Goal: Task Accomplishment & Management: Manage account settings

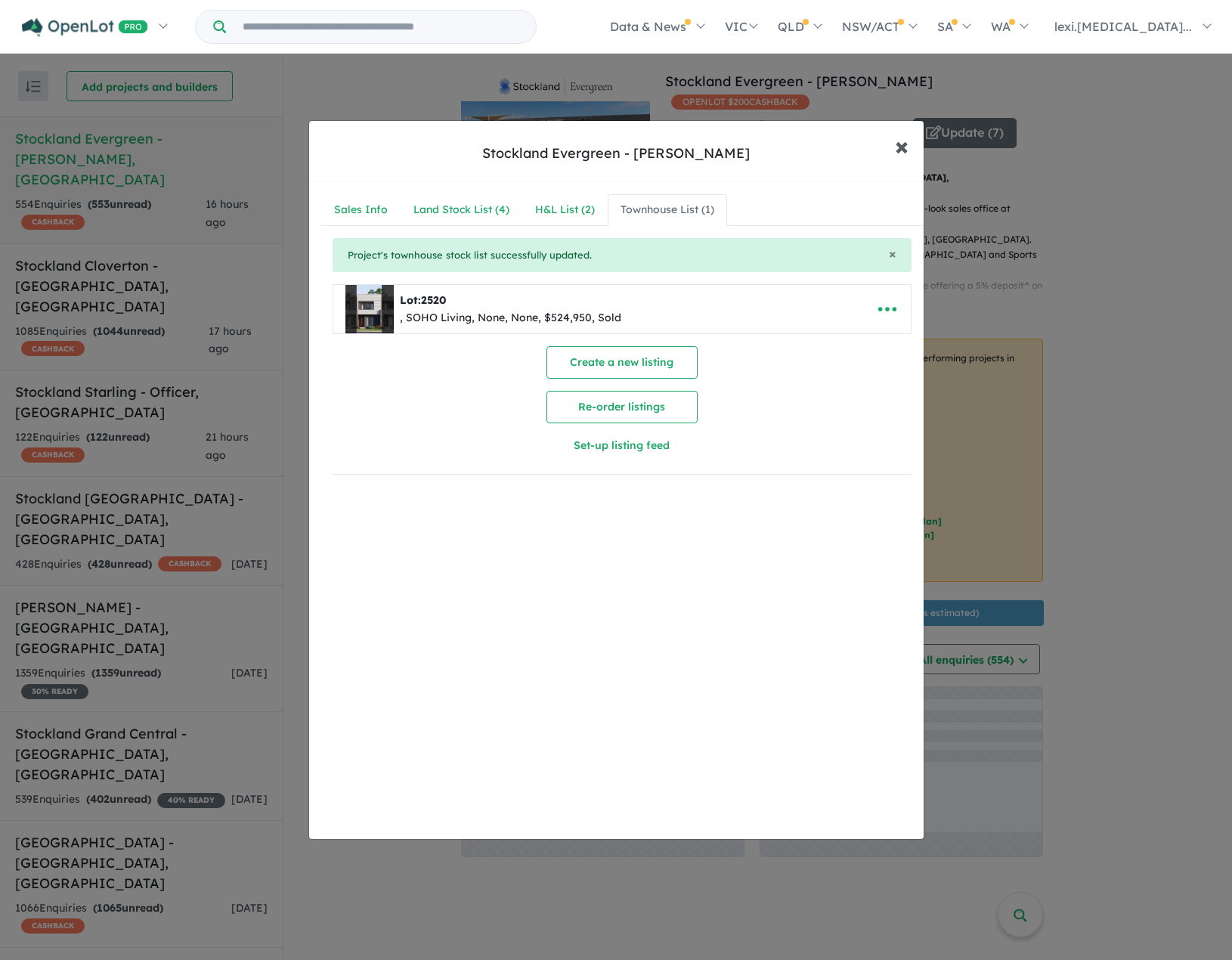
click at [906, 147] on span "×" at bounding box center [901, 145] width 13 height 32
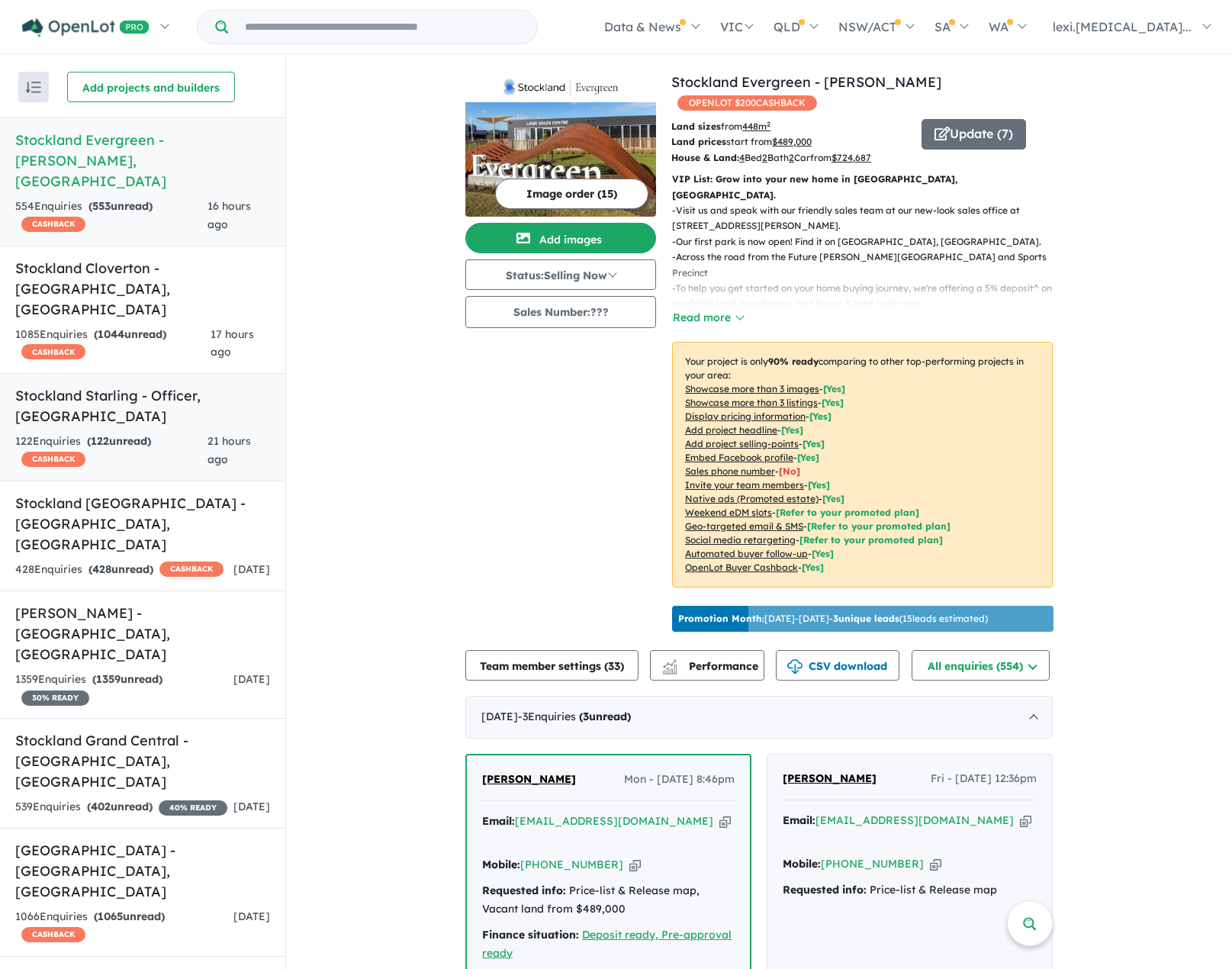
click at [165, 385] on h5 "Stockland Starling - Officer , [GEOGRAPHIC_DATA]" at bounding box center [142, 406] width 255 height 41
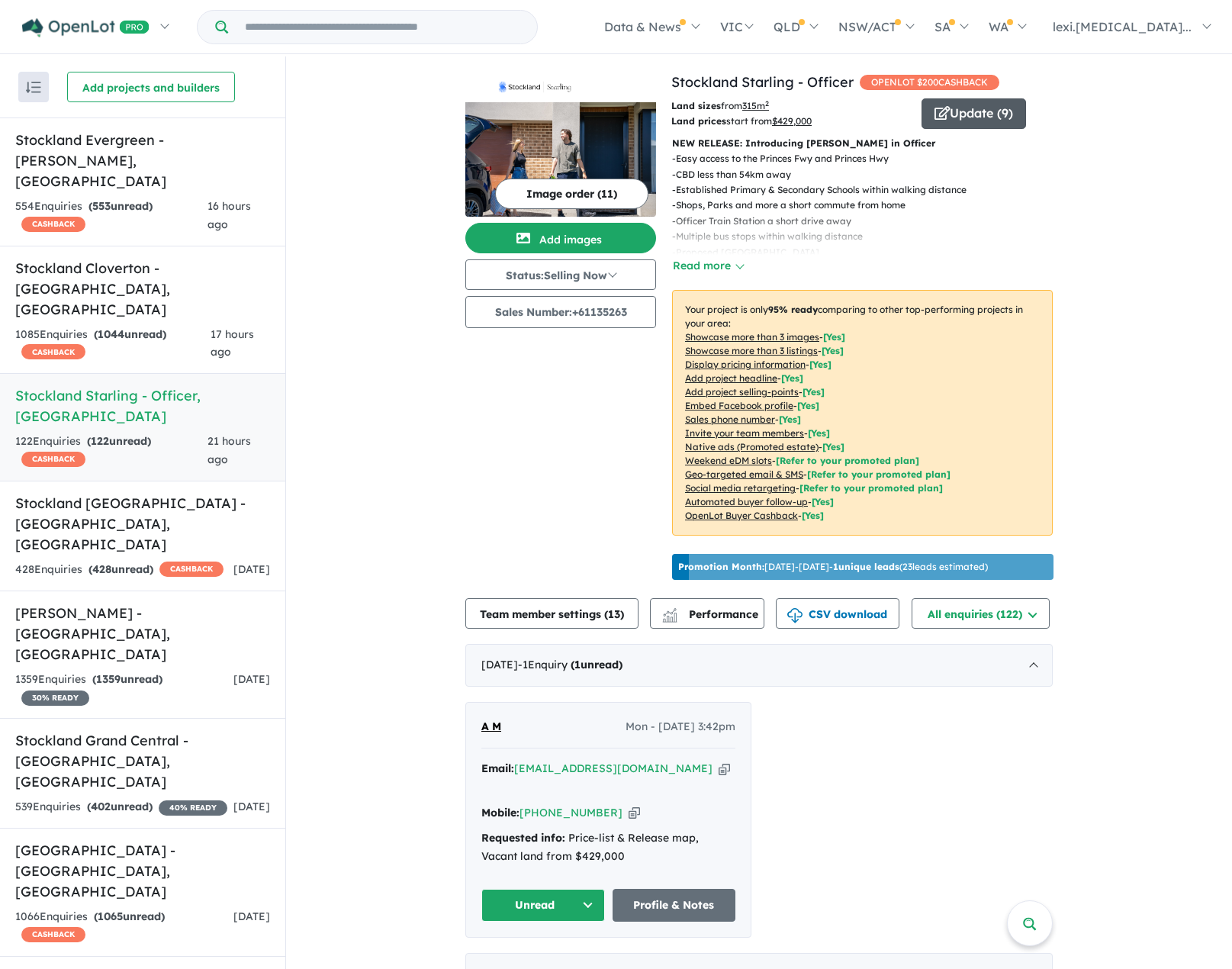
click at [935, 125] on span "button" at bounding box center [942, 114] width 15 height 24
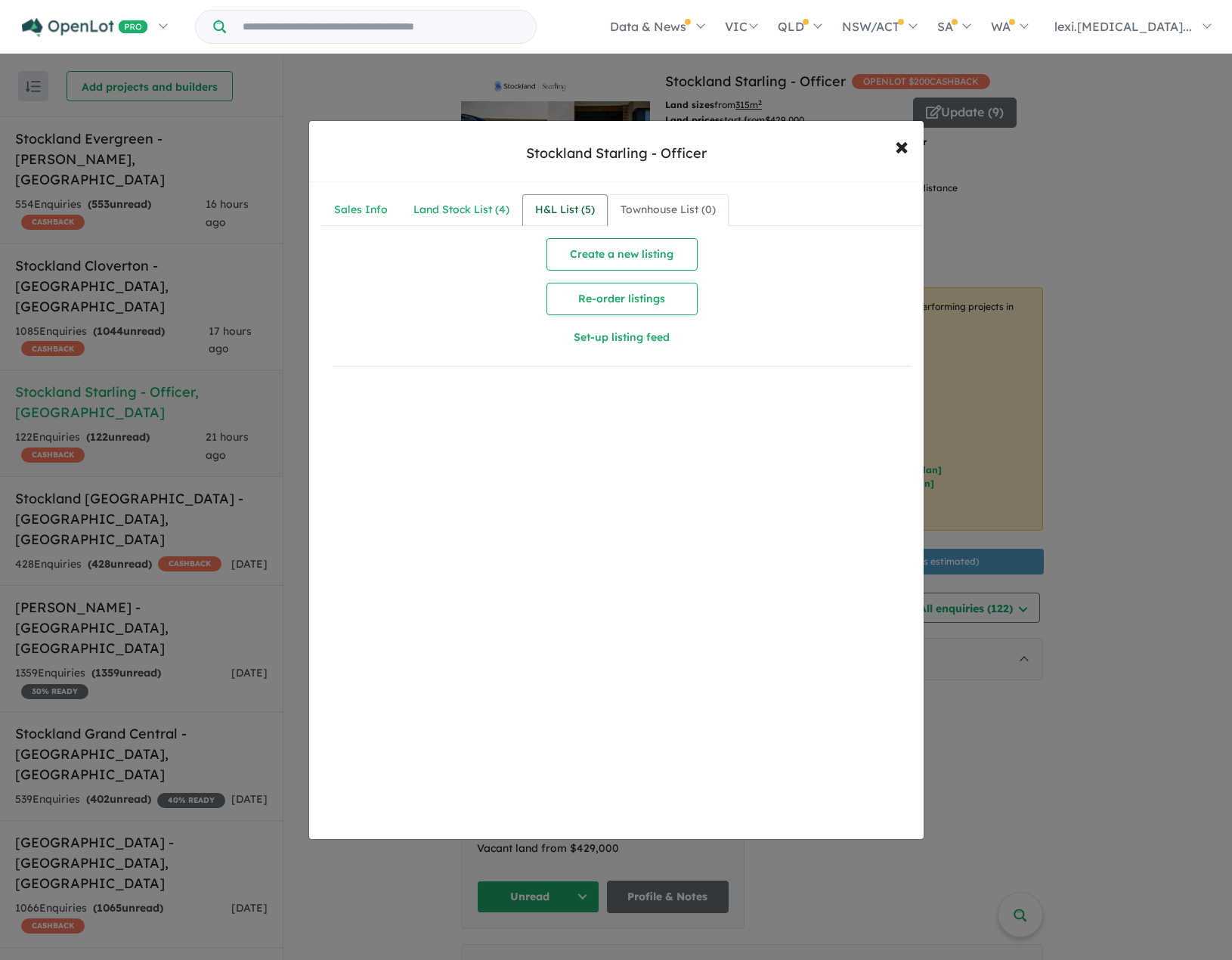
click at [568, 214] on div "H&L List ( 5 )" at bounding box center [565, 210] width 60 height 18
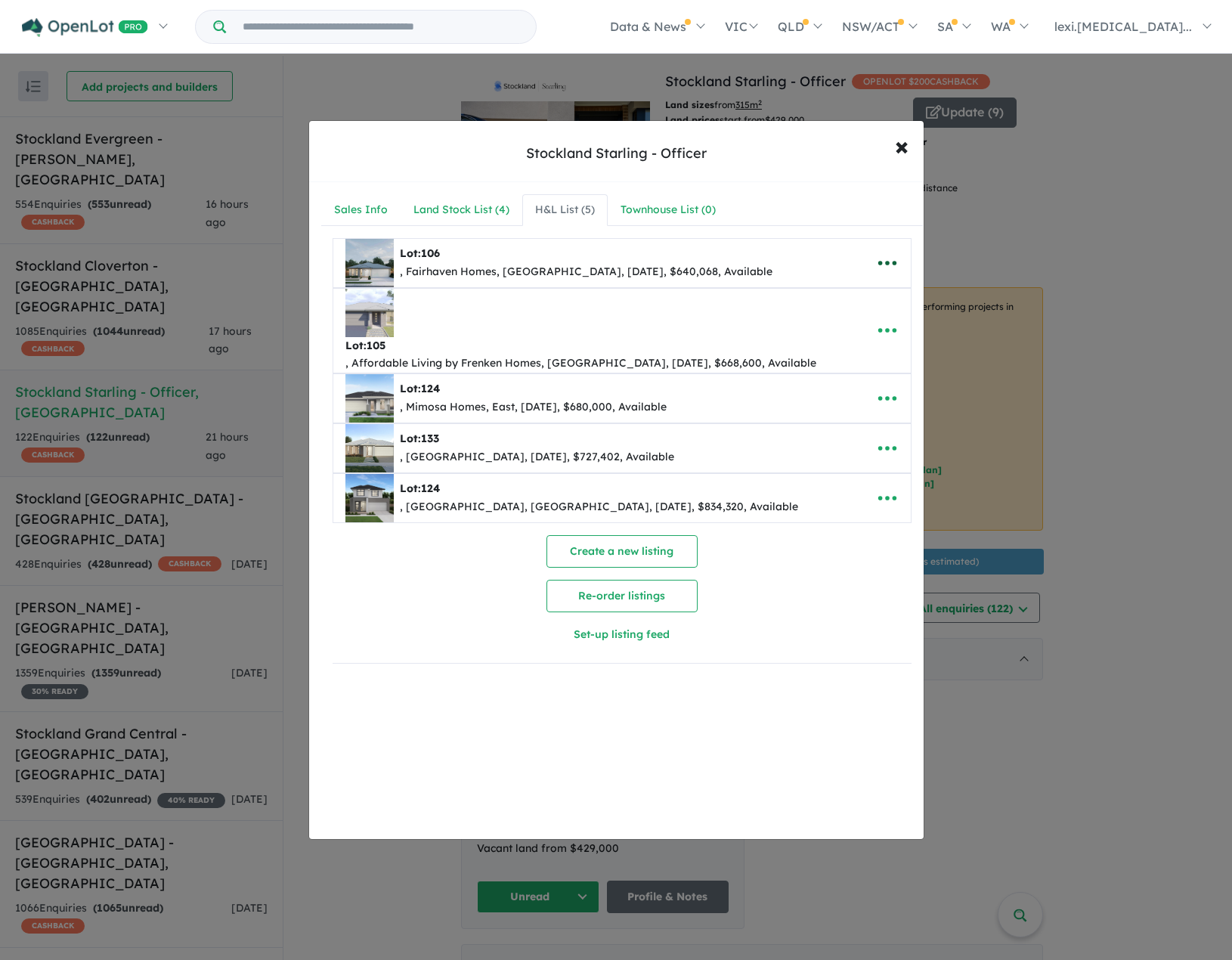
click at [876, 259] on icon "button" at bounding box center [887, 262] width 23 height 23
click at [851, 329] on link "Remove" at bounding box center [854, 335] width 112 height 35
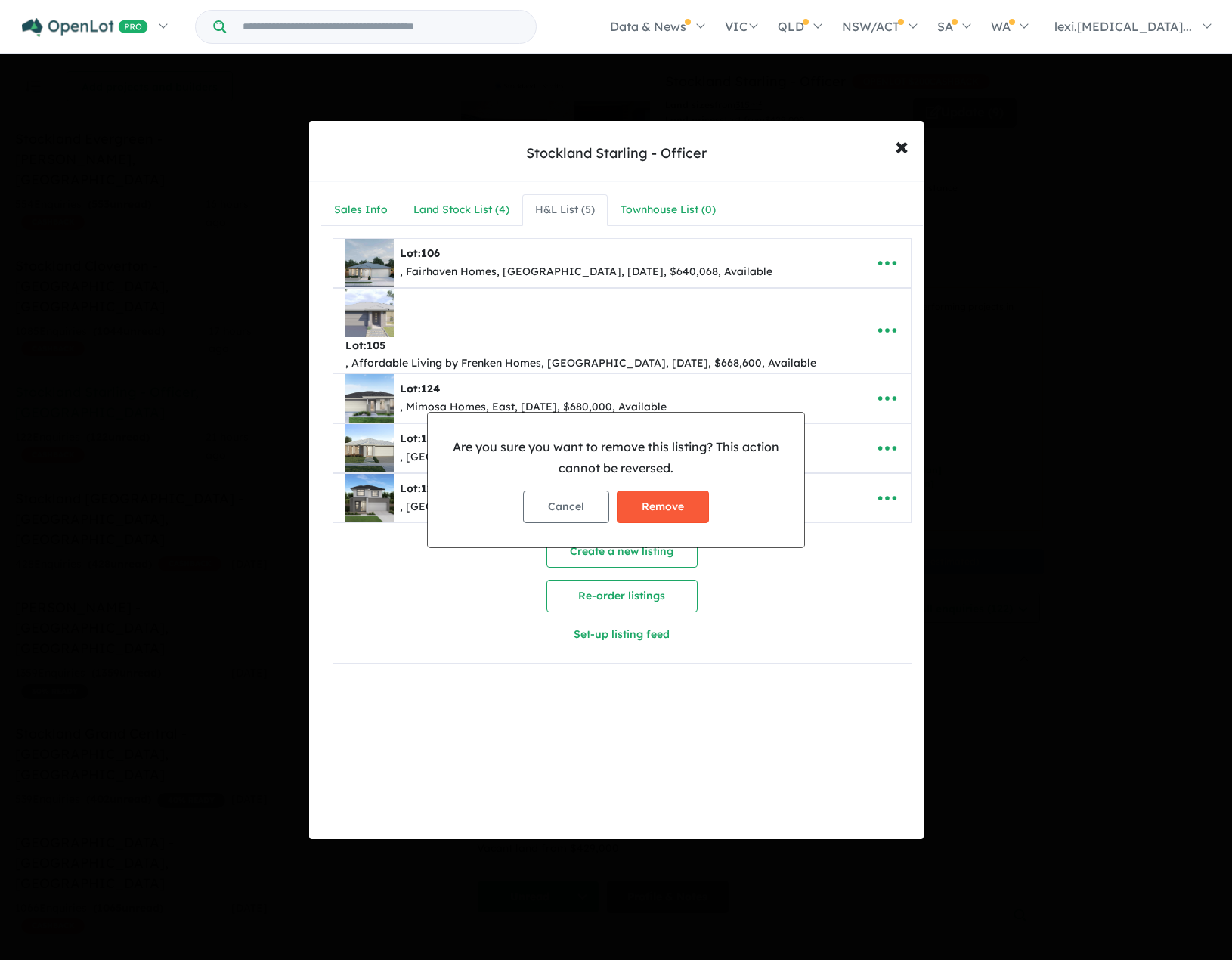
click at [671, 504] on button "Remove" at bounding box center [662, 506] width 92 height 32
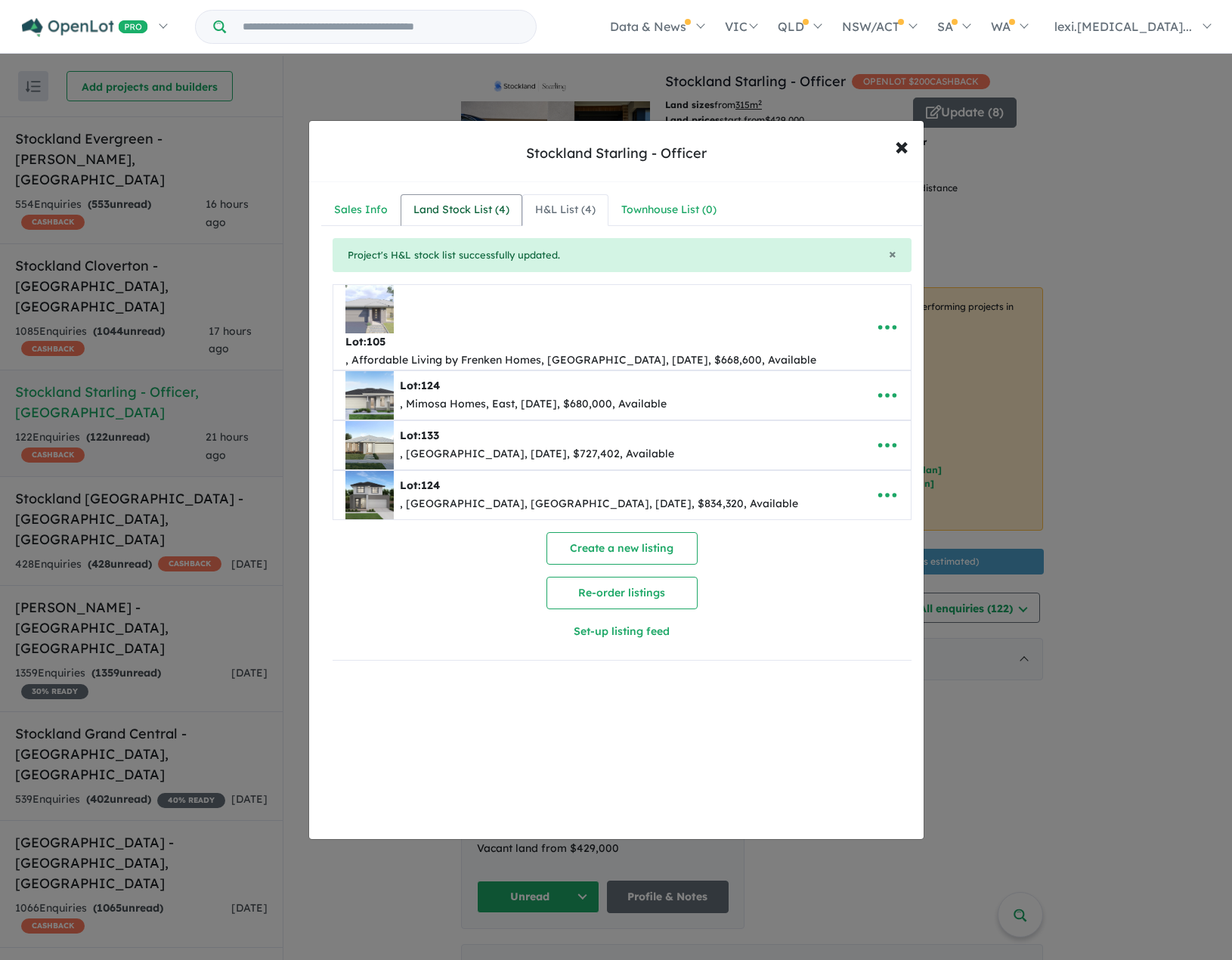
click at [462, 210] on div "Land Stock List ( 4 )" at bounding box center [461, 210] width 96 height 18
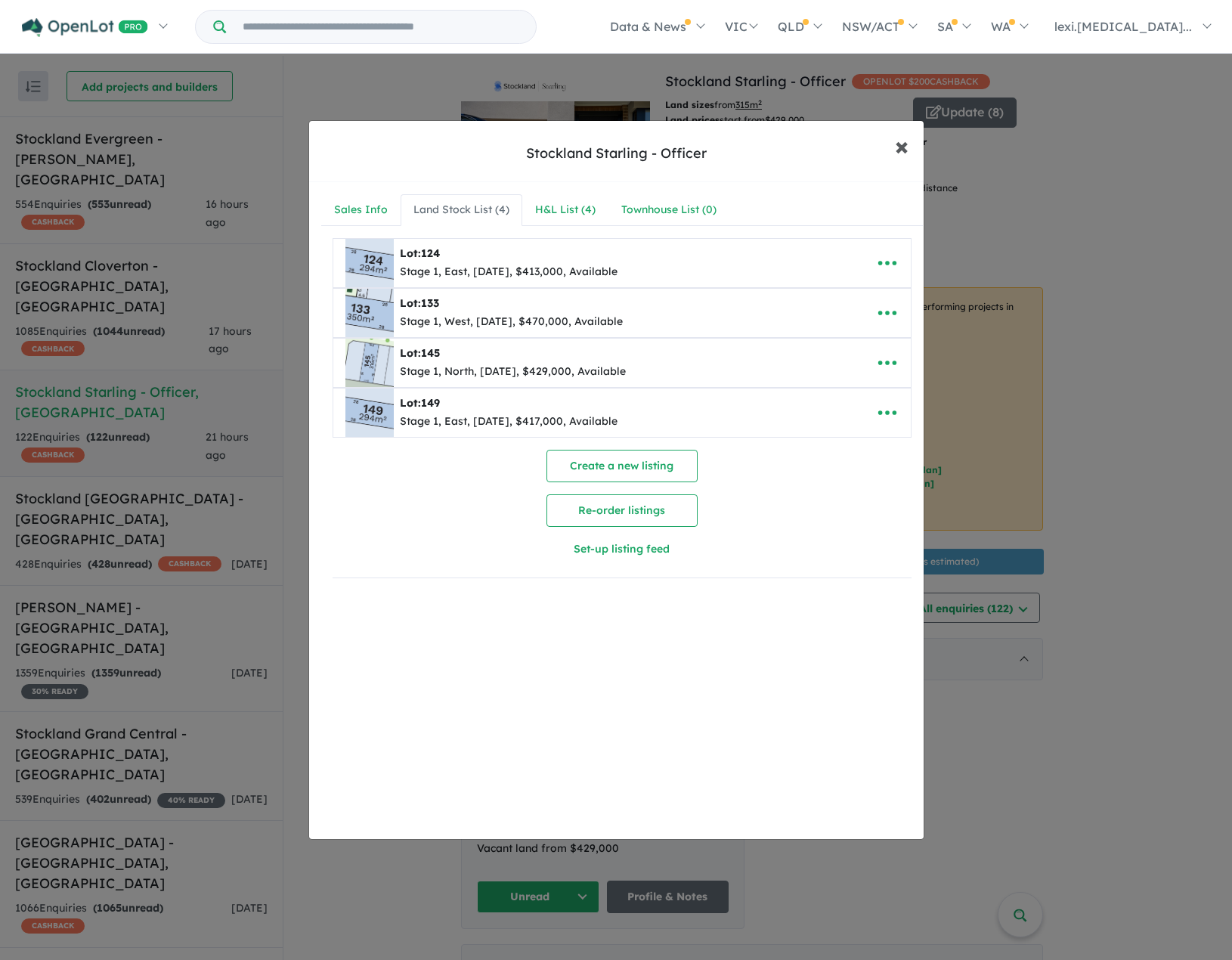
click at [897, 142] on span "×" at bounding box center [901, 145] width 13 height 32
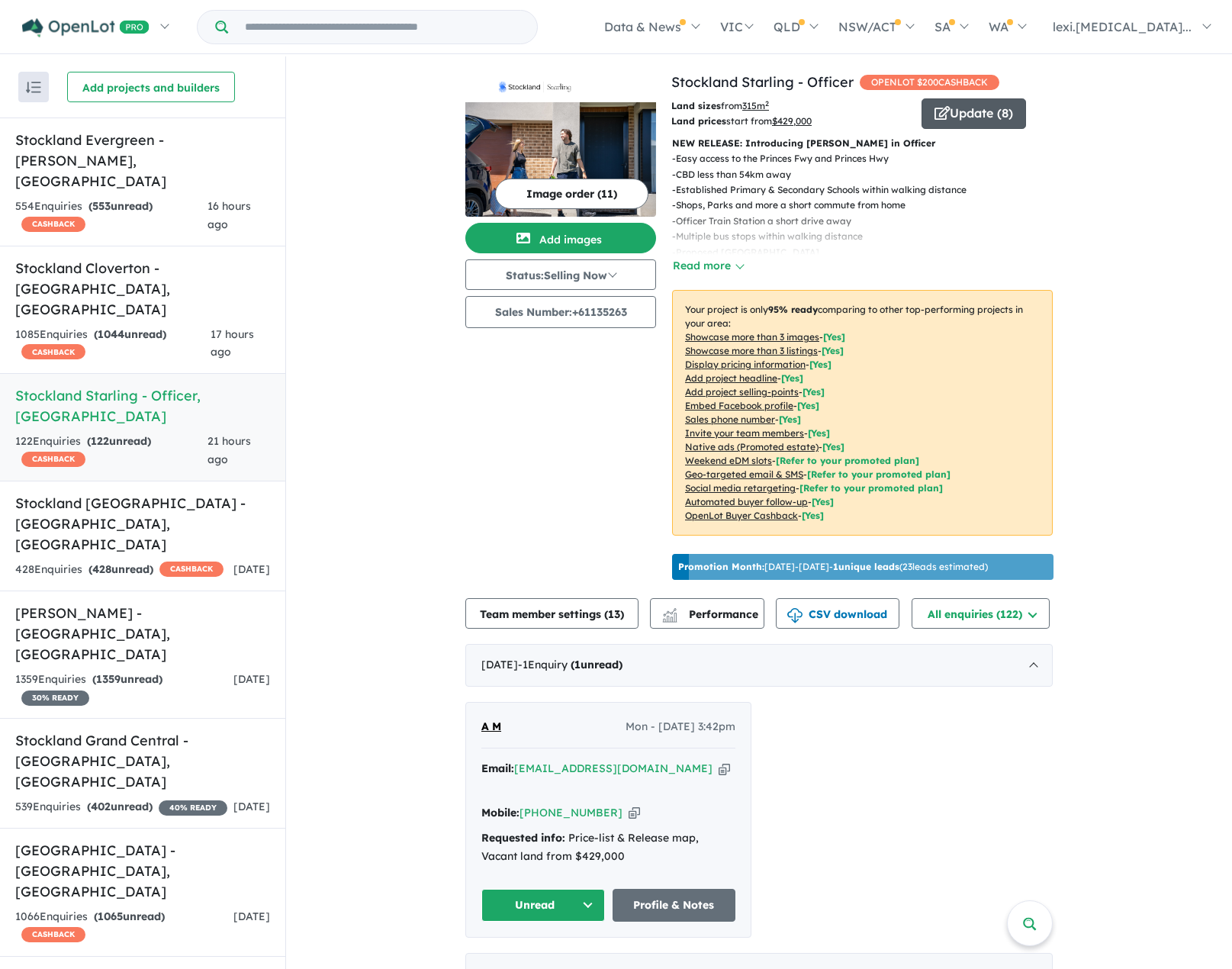
click at [993, 101] on button "Update ( 8 )" at bounding box center [973, 114] width 104 height 30
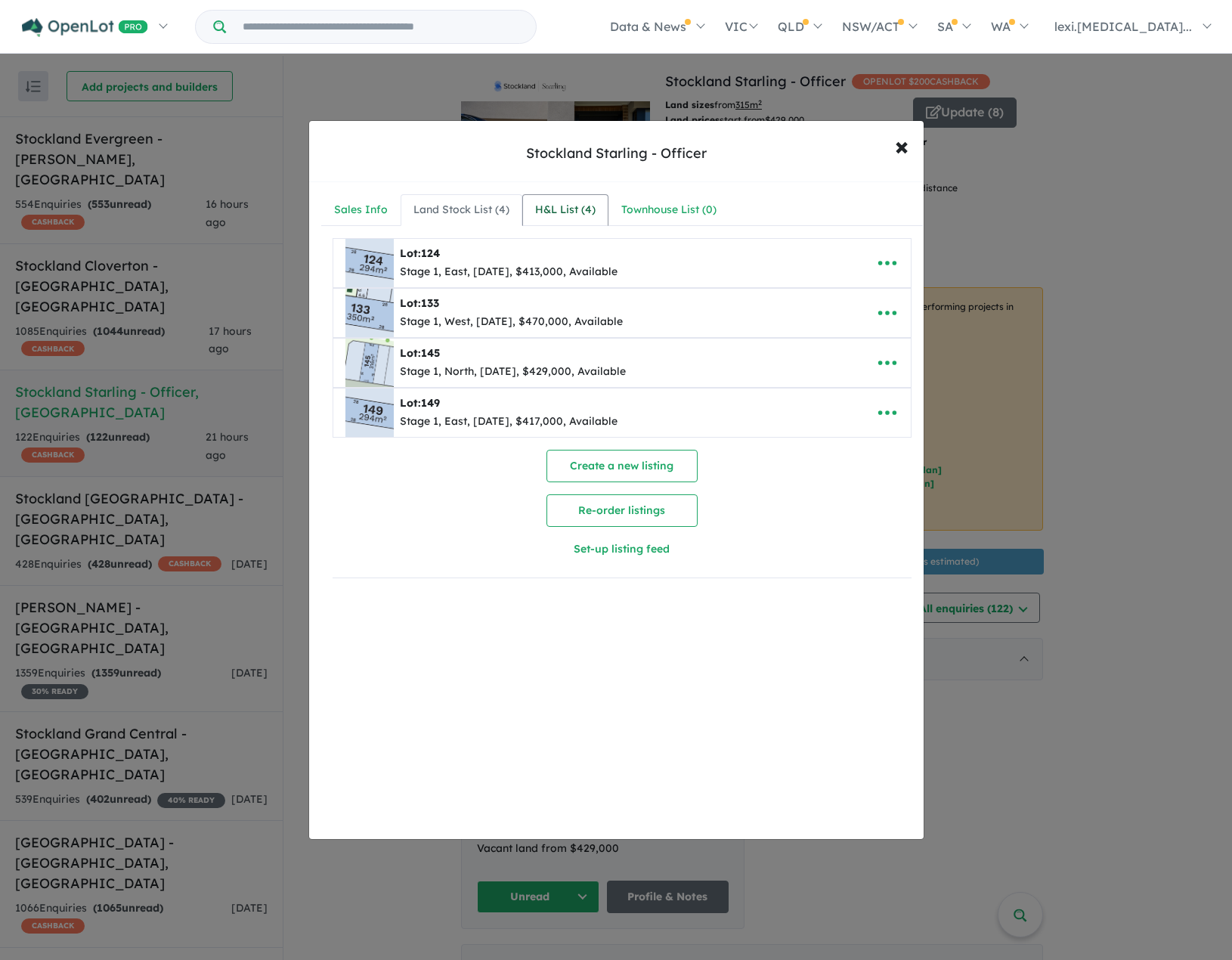
click at [563, 214] on div "H&L List ( 4 )" at bounding box center [565, 210] width 61 height 18
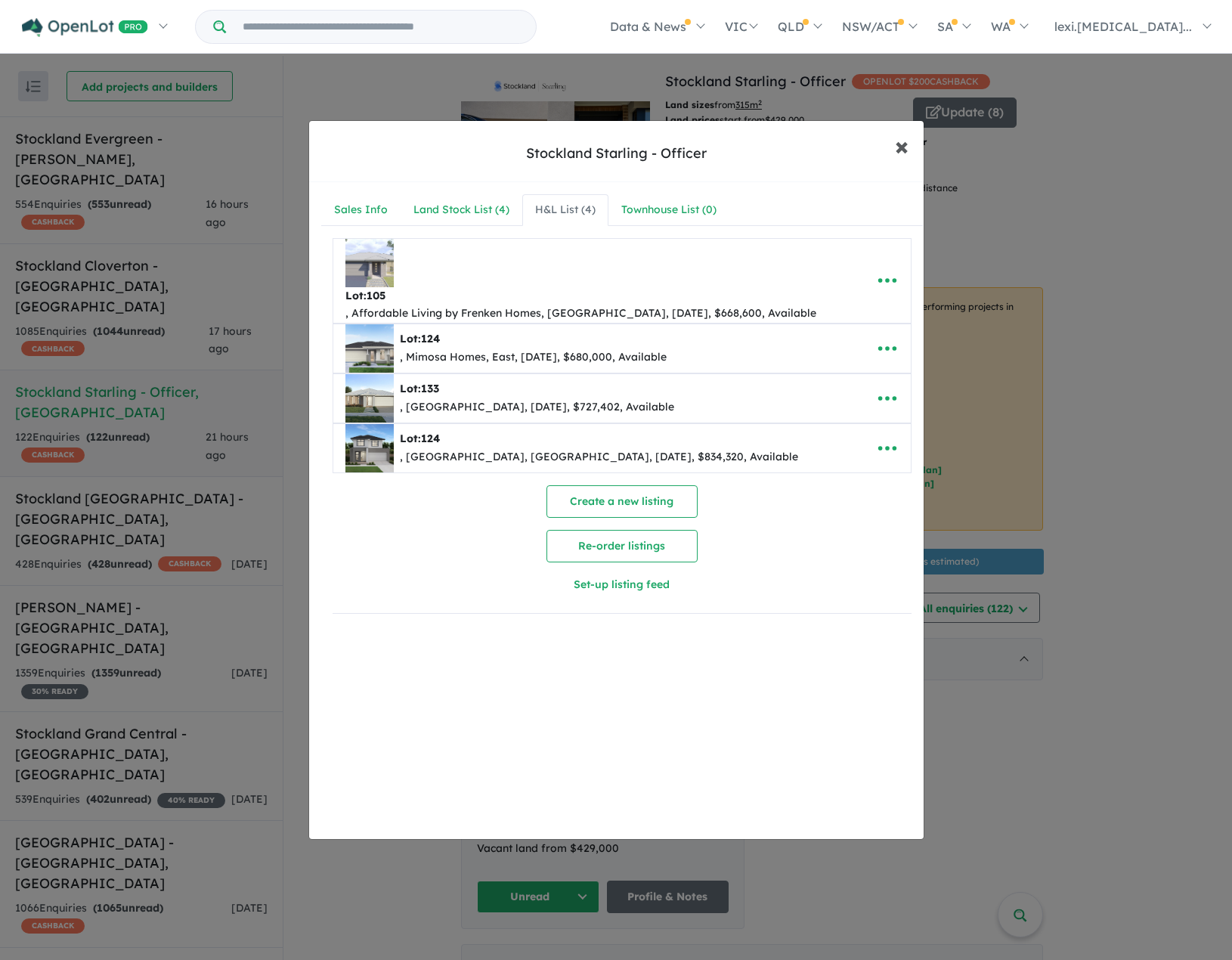
click at [891, 151] on button "× Close" at bounding box center [902, 146] width 44 height 41
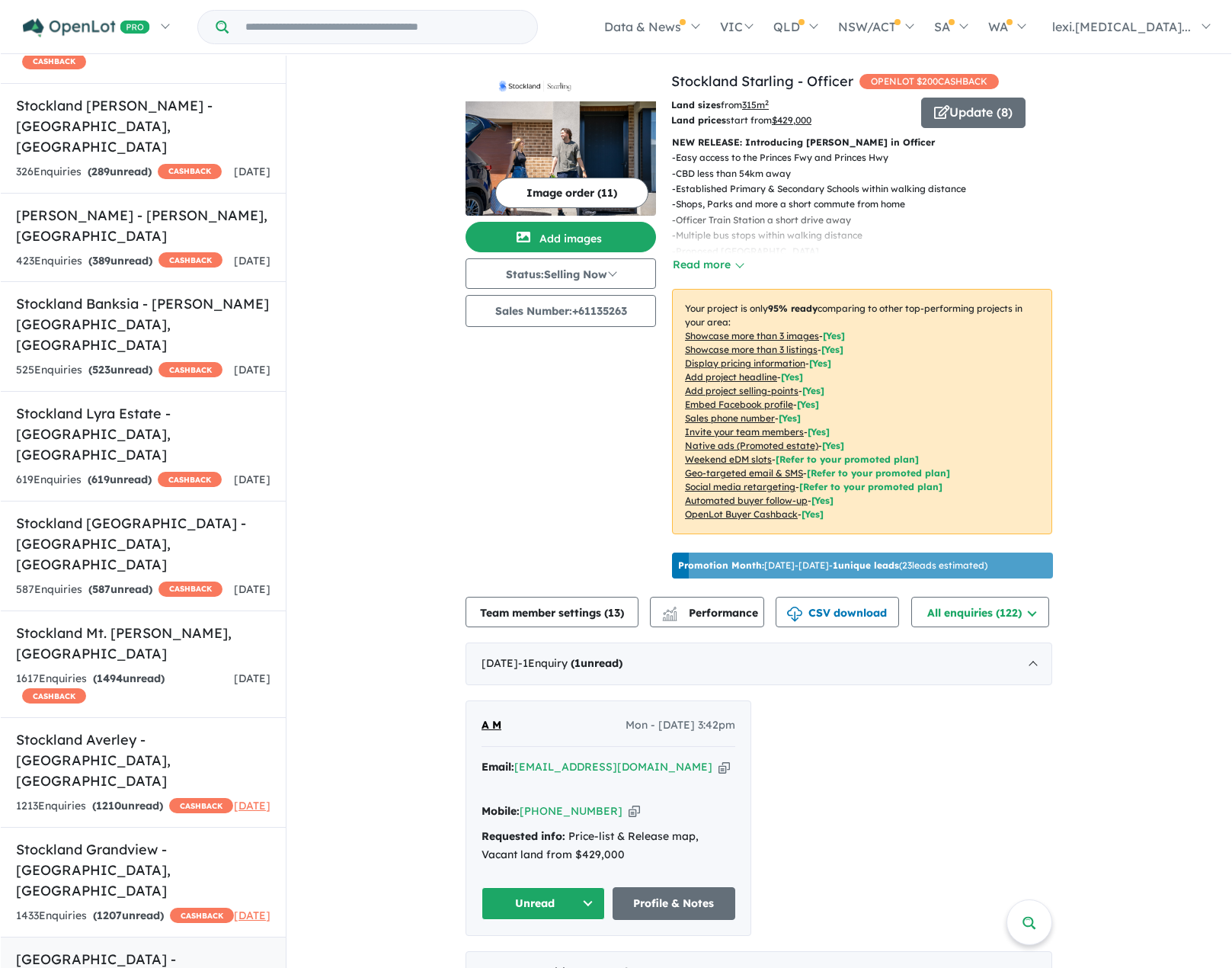
scroll to position [2, 0]
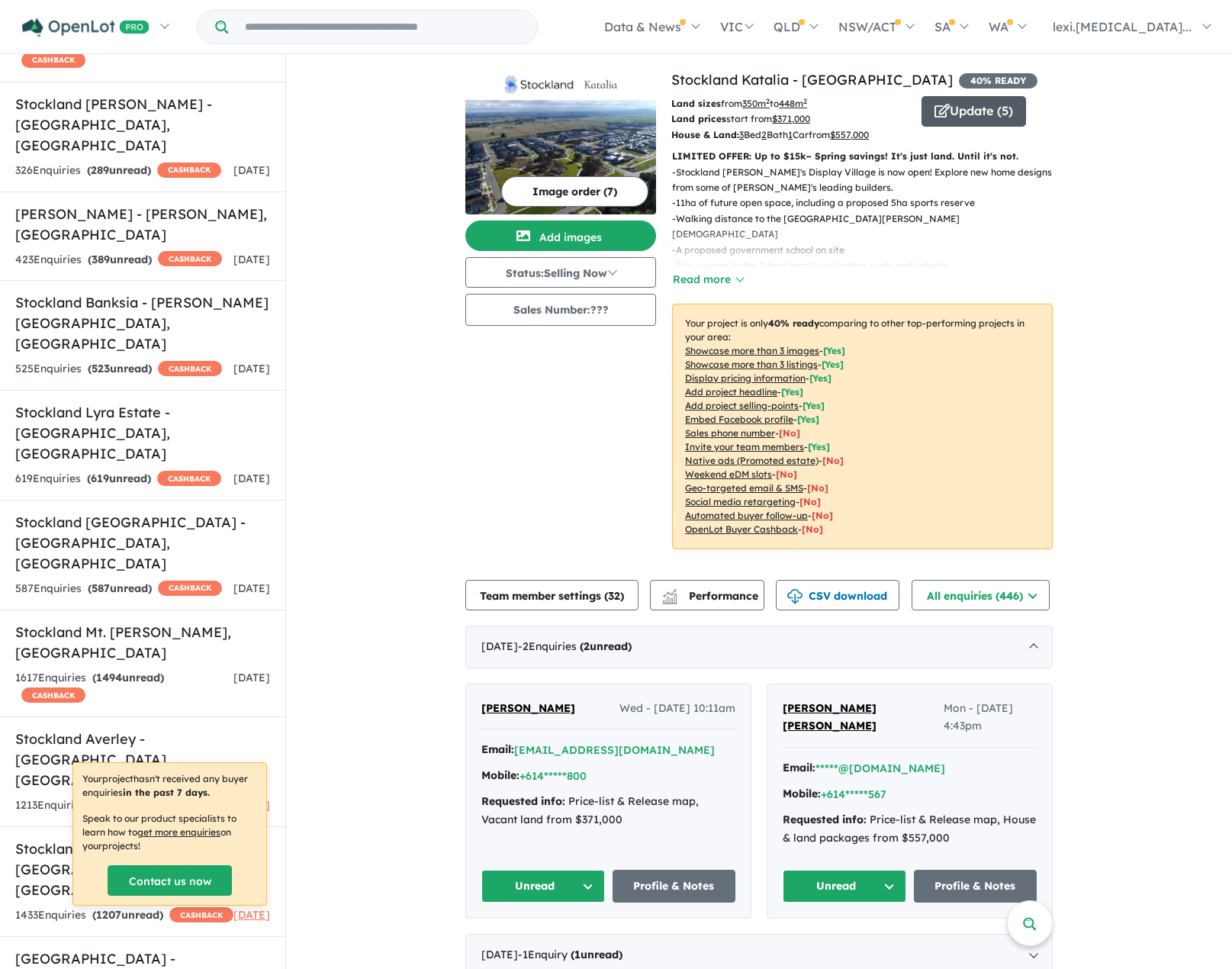
click at [964, 102] on button "Update ( 5 )" at bounding box center [973, 111] width 104 height 30
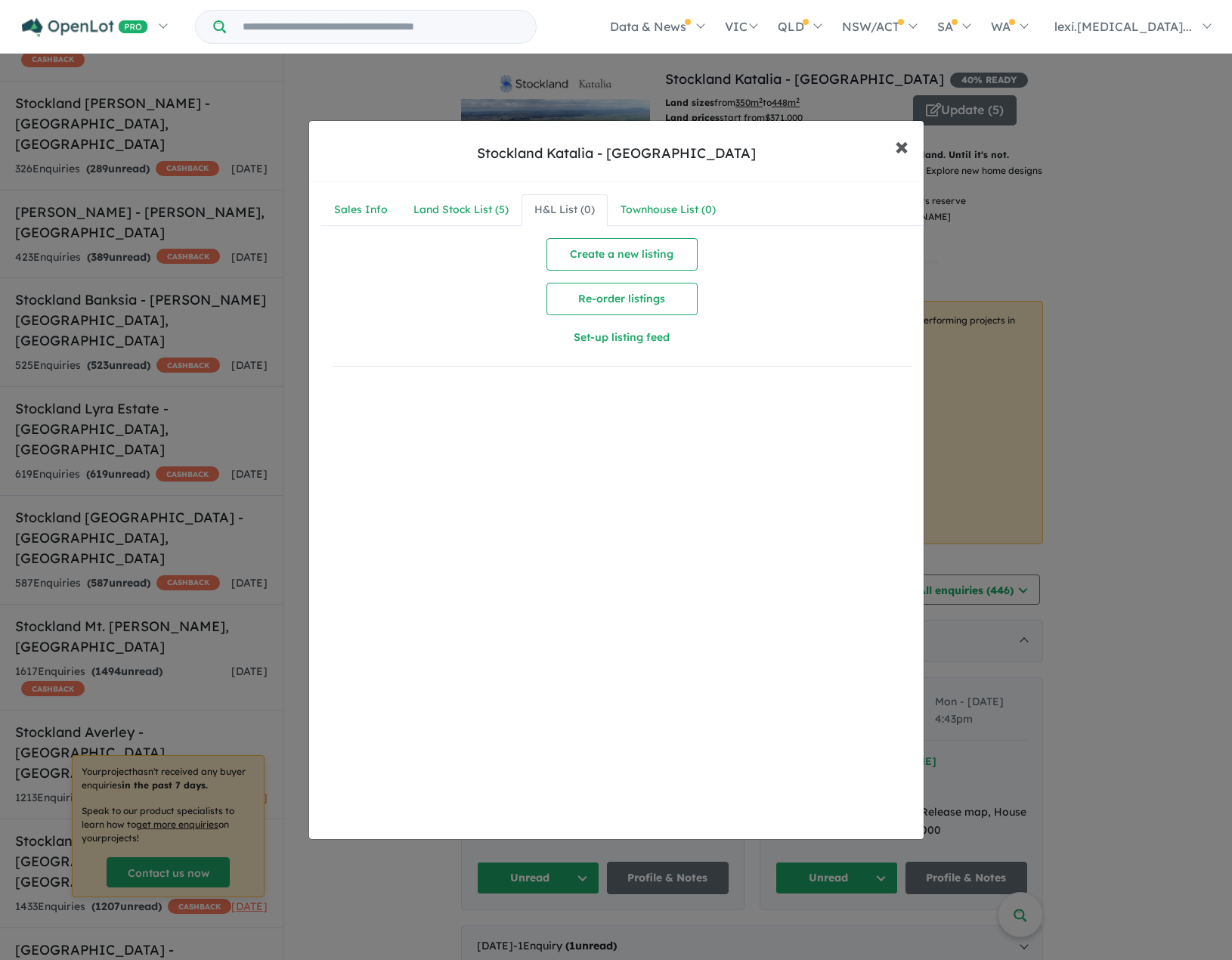
click at [895, 146] on span "×" at bounding box center [901, 145] width 13 height 32
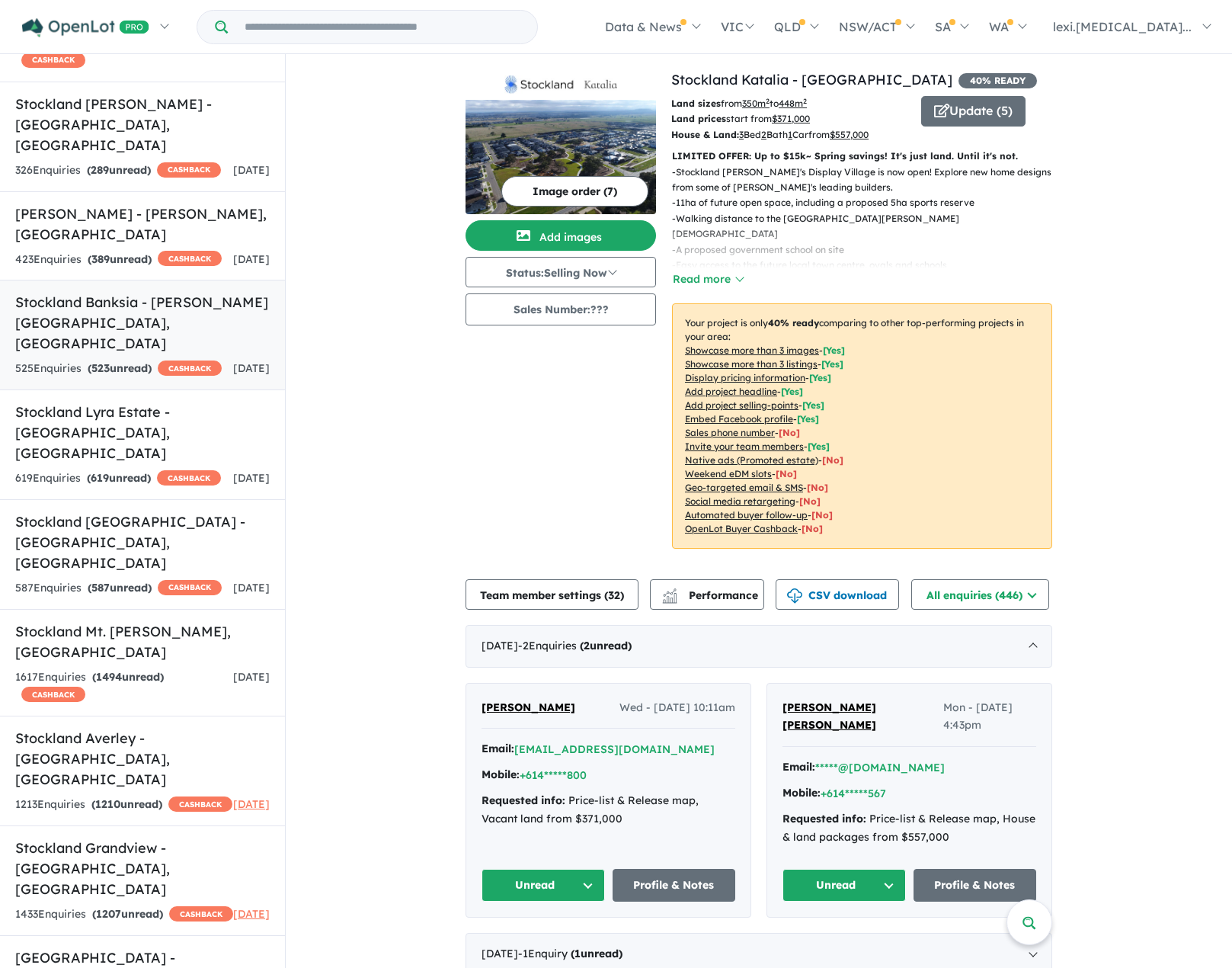
drag, startPoint x: 117, startPoint y: 118, endPoint x: 185, endPoint y: 124, distance: 68.3
click at [117, 292] on h5 "Stockland Banksia - [PERSON_NAME][GEOGRAPHIC_DATA] , [GEOGRAPHIC_DATA]" at bounding box center [142, 323] width 254 height 62
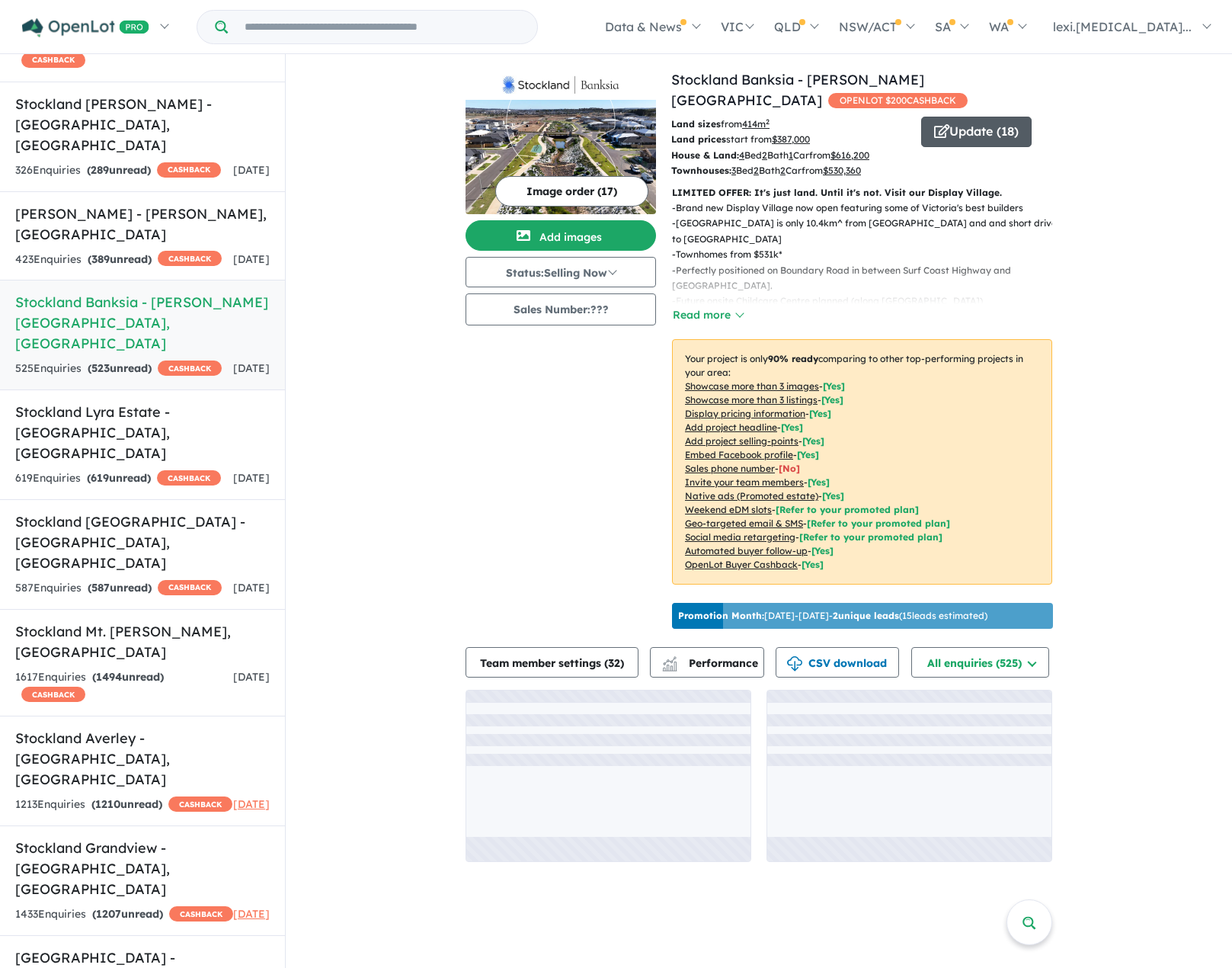
click at [943, 139] on span "button" at bounding box center [942, 132] width 15 height 24
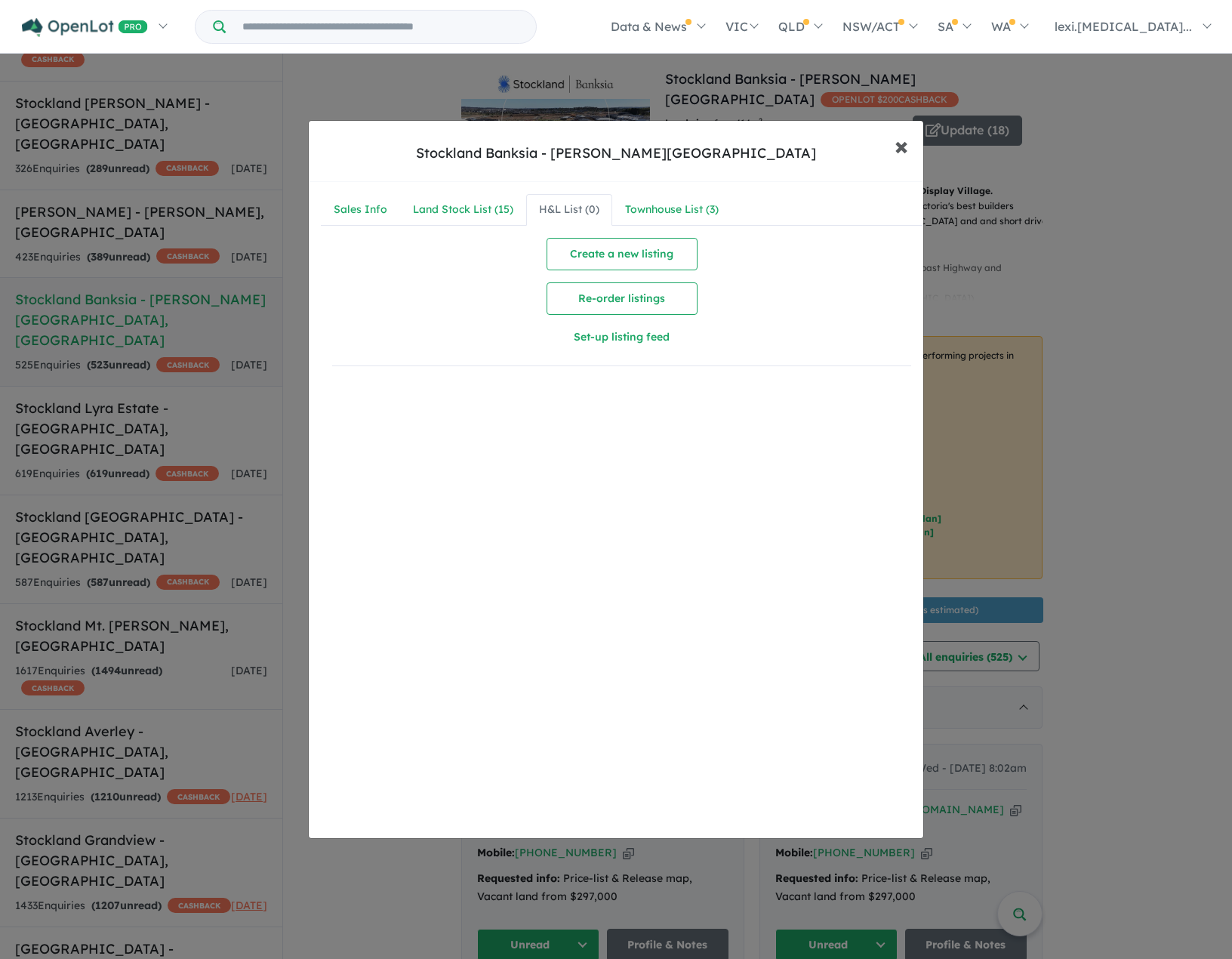
click at [888, 139] on button "× Close" at bounding box center [901, 146] width 44 height 41
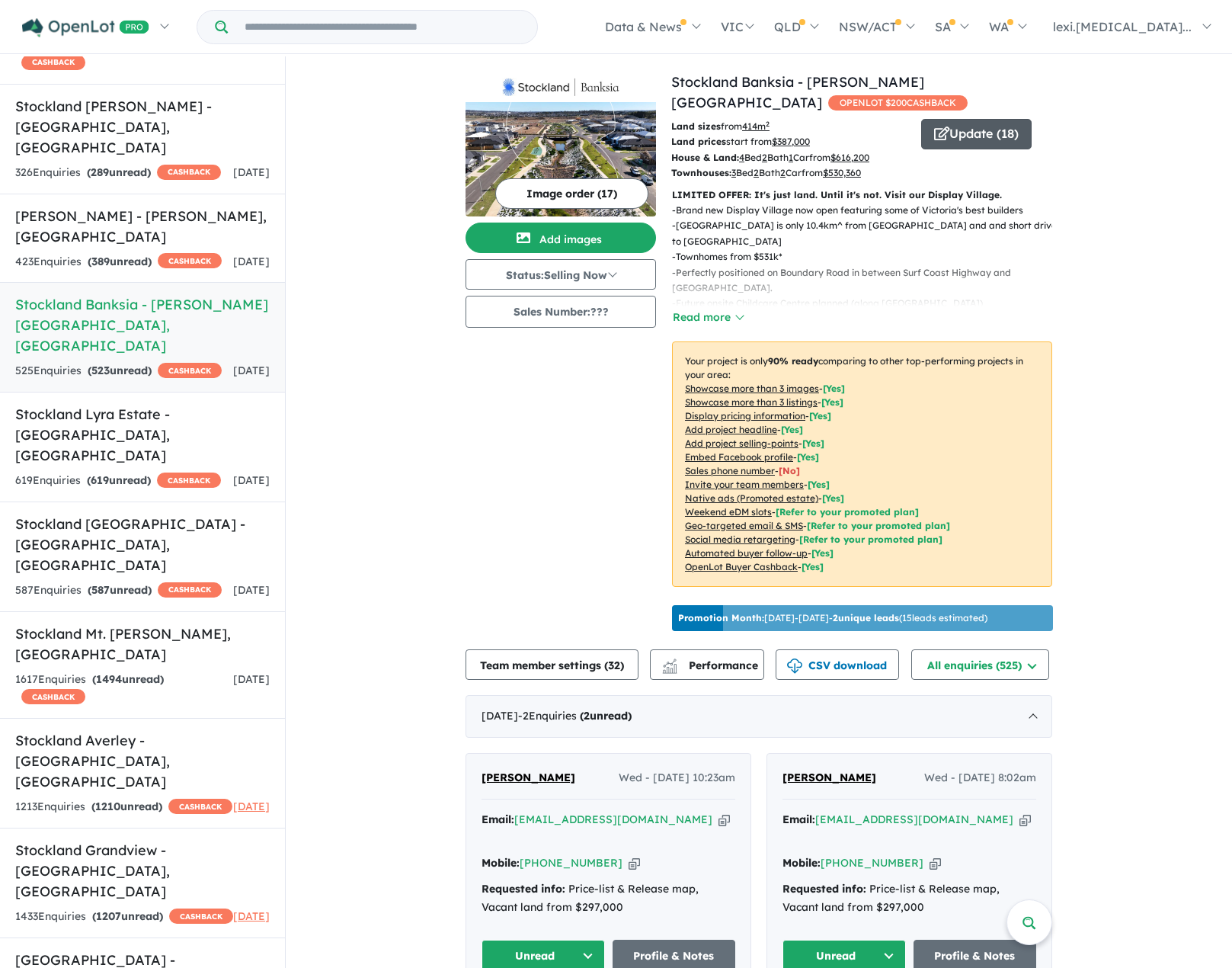
click at [955, 137] on button "Update ( 18 )" at bounding box center [976, 134] width 110 height 30
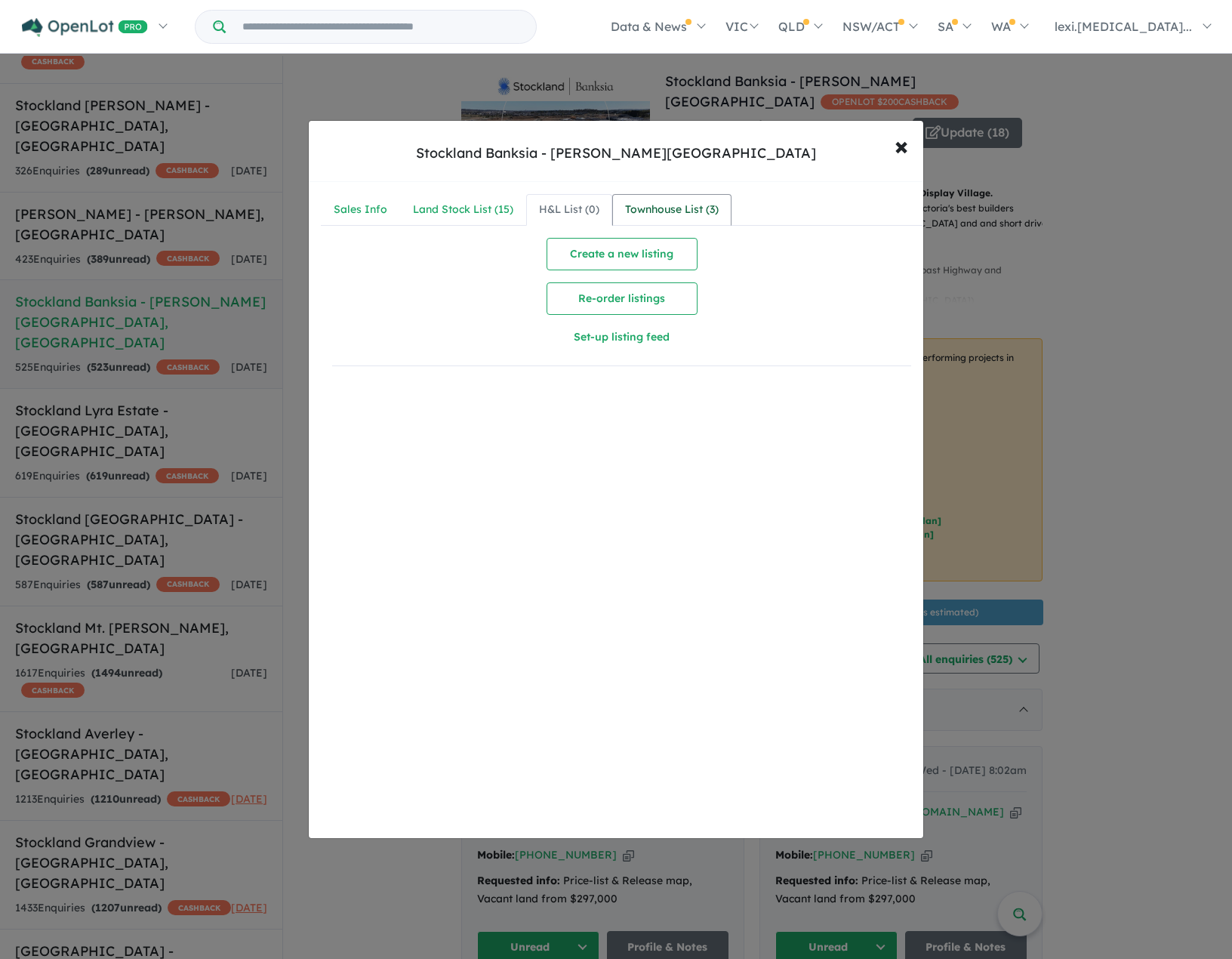
click at [681, 220] on link "Townhouse List ( 3 )" at bounding box center [671, 209] width 119 height 31
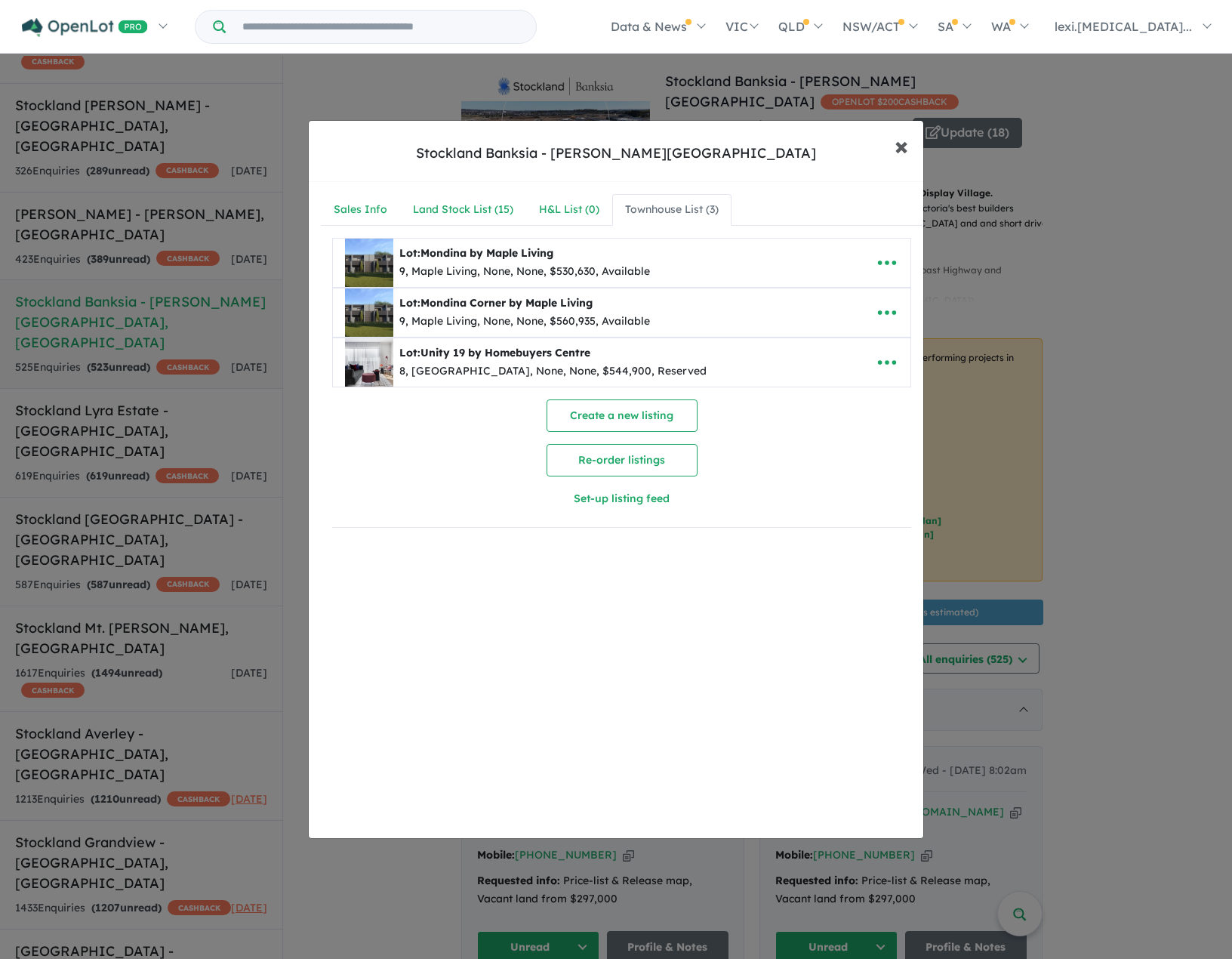
click at [897, 148] on span "×" at bounding box center [901, 145] width 13 height 32
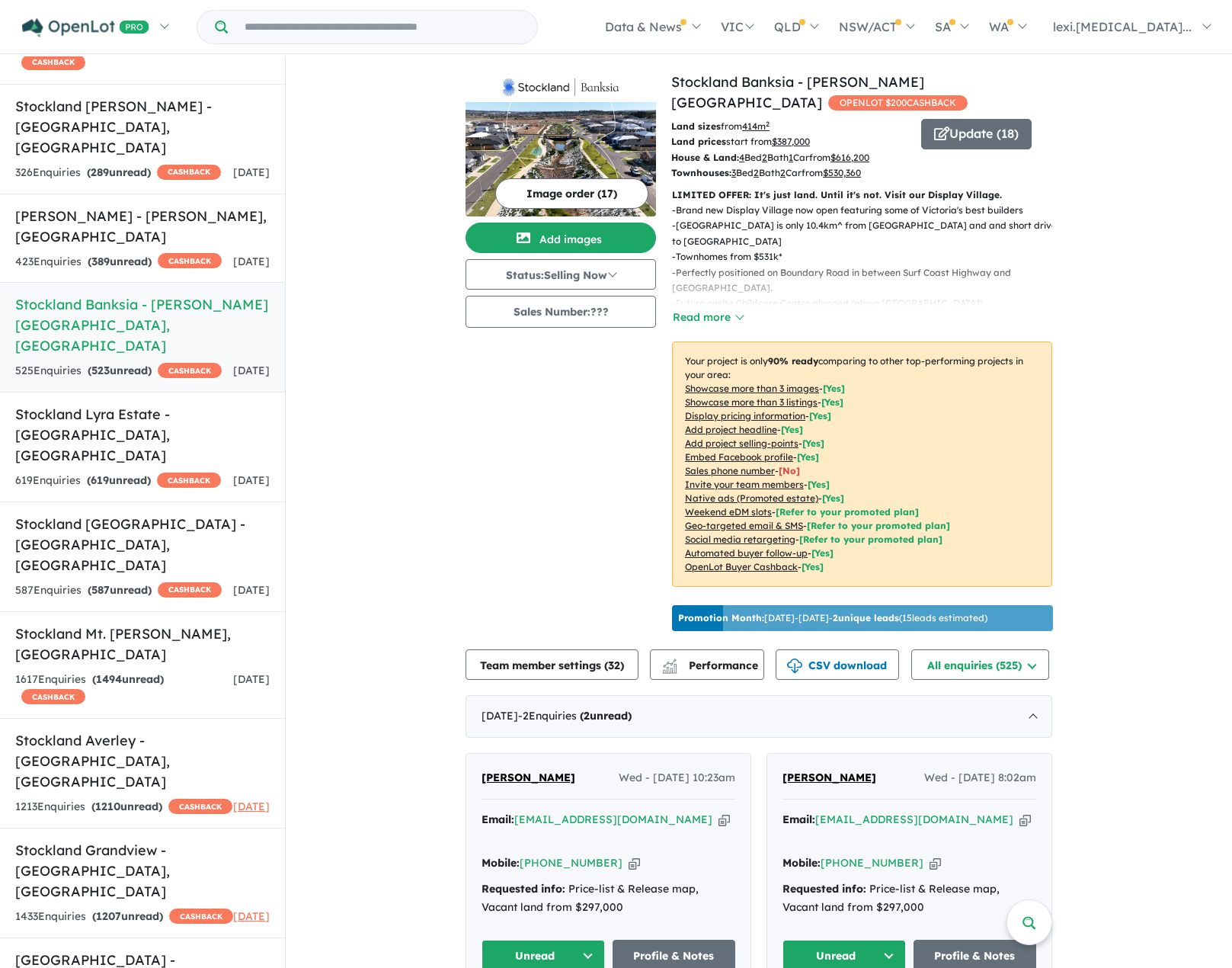
click at [494, 484] on div "Image order ( 17 ) Add images Status: Selling Now In Planning Coming Soon Selli…" at bounding box center [568, 354] width 206 height 565
click at [578, 490] on div "Image order ( 17 ) Add images Status: Selling Now In Planning Coming Soon Selli…" at bounding box center [568, 354] width 206 height 565
